Goal: Find specific page/section: Find specific page/section

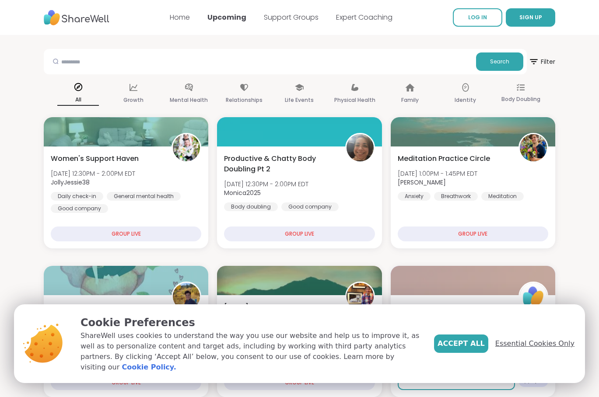
click at [546, 348] on span "Essential Cookies Only" at bounding box center [534, 344] width 79 height 11
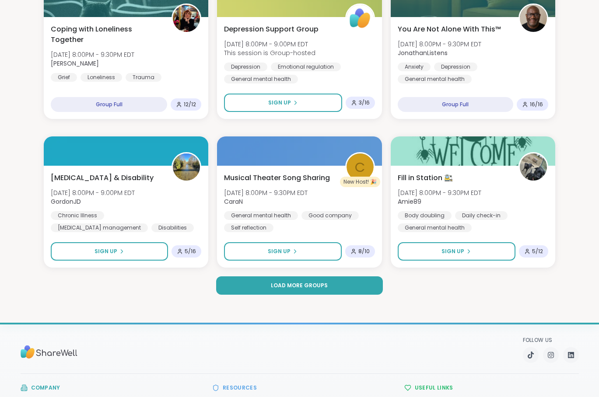
scroll to position [1617, 0]
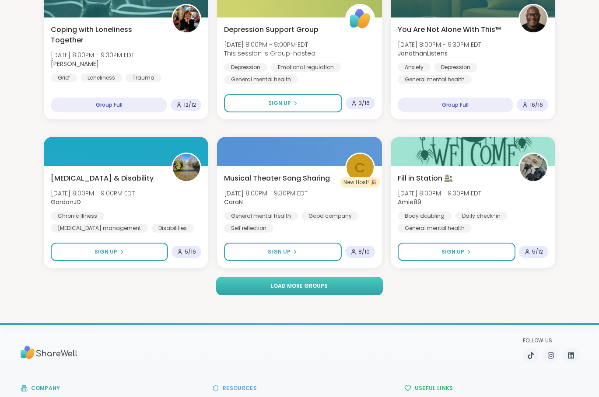
click at [292, 285] on span "Load more groups" at bounding box center [299, 286] width 57 height 8
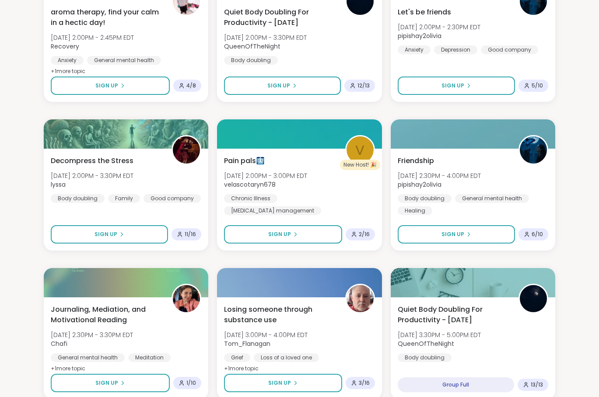
scroll to position [0, 0]
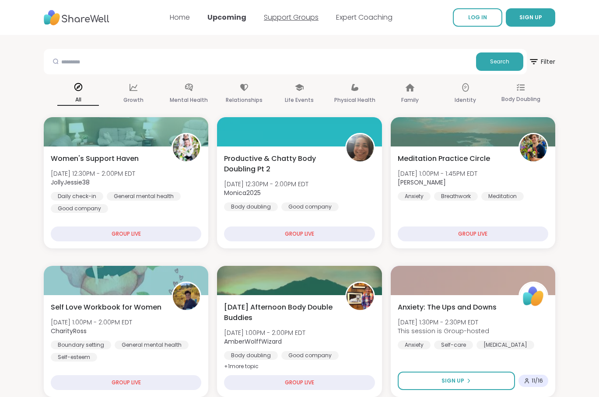
click at [302, 16] on link "Support Groups" at bounding box center [291, 17] width 55 height 10
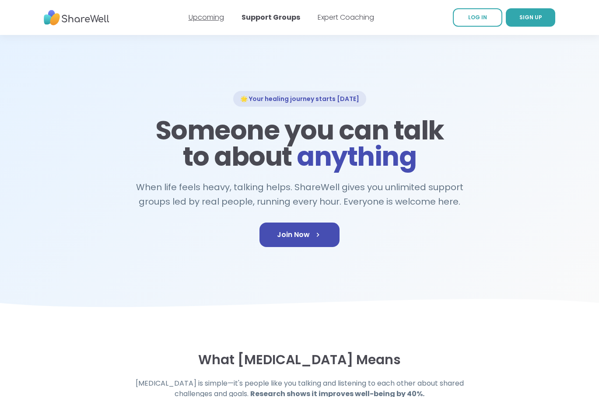
click at [210, 17] on link "Upcoming" at bounding box center [206, 17] width 35 height 10
